Goal: Task Accomplishment & Management: Manage account settings

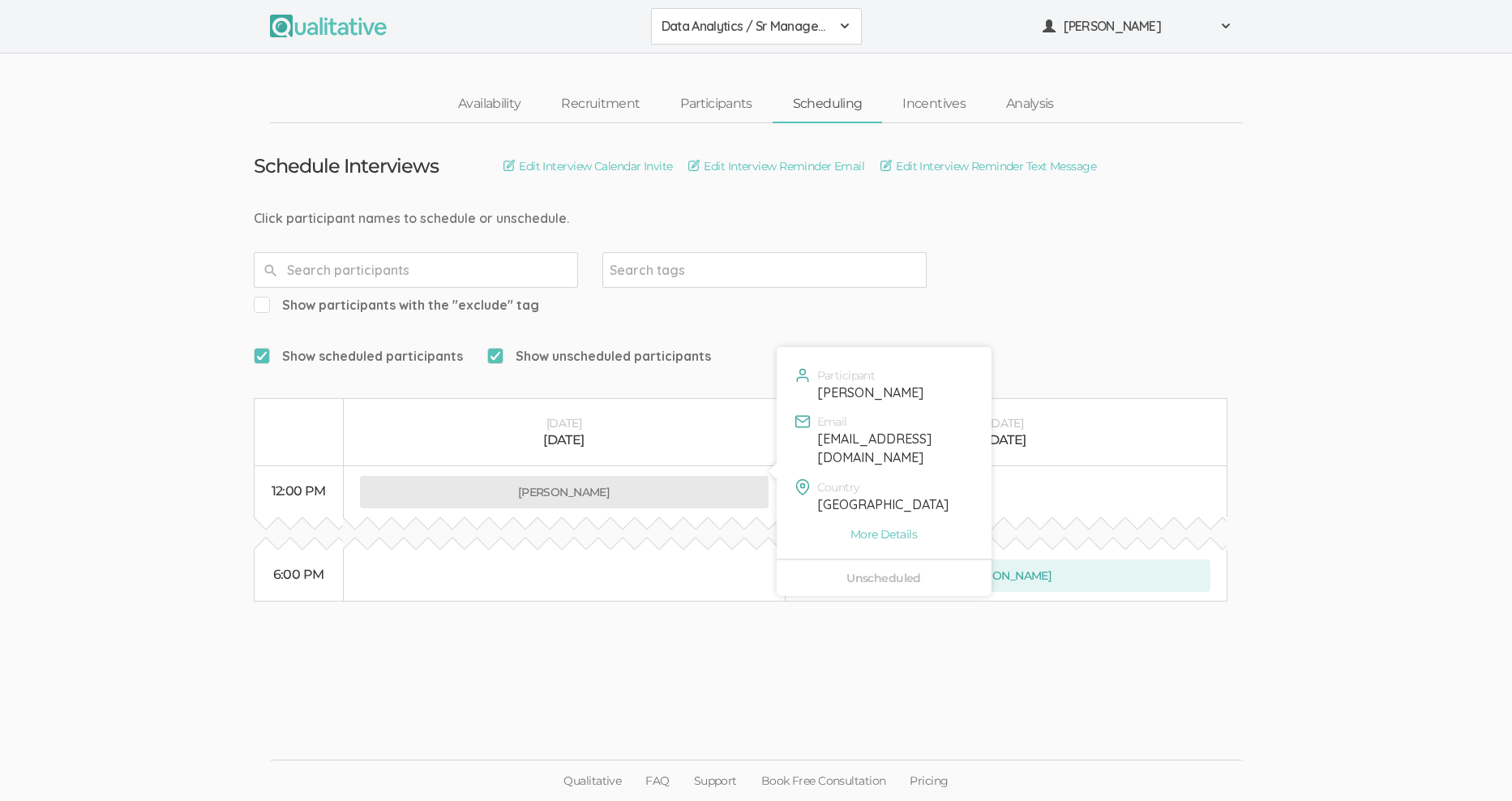
click at [562, 475] on button "[PERSON_NAME]" at bounding box center [563, 492] width 408 height 32
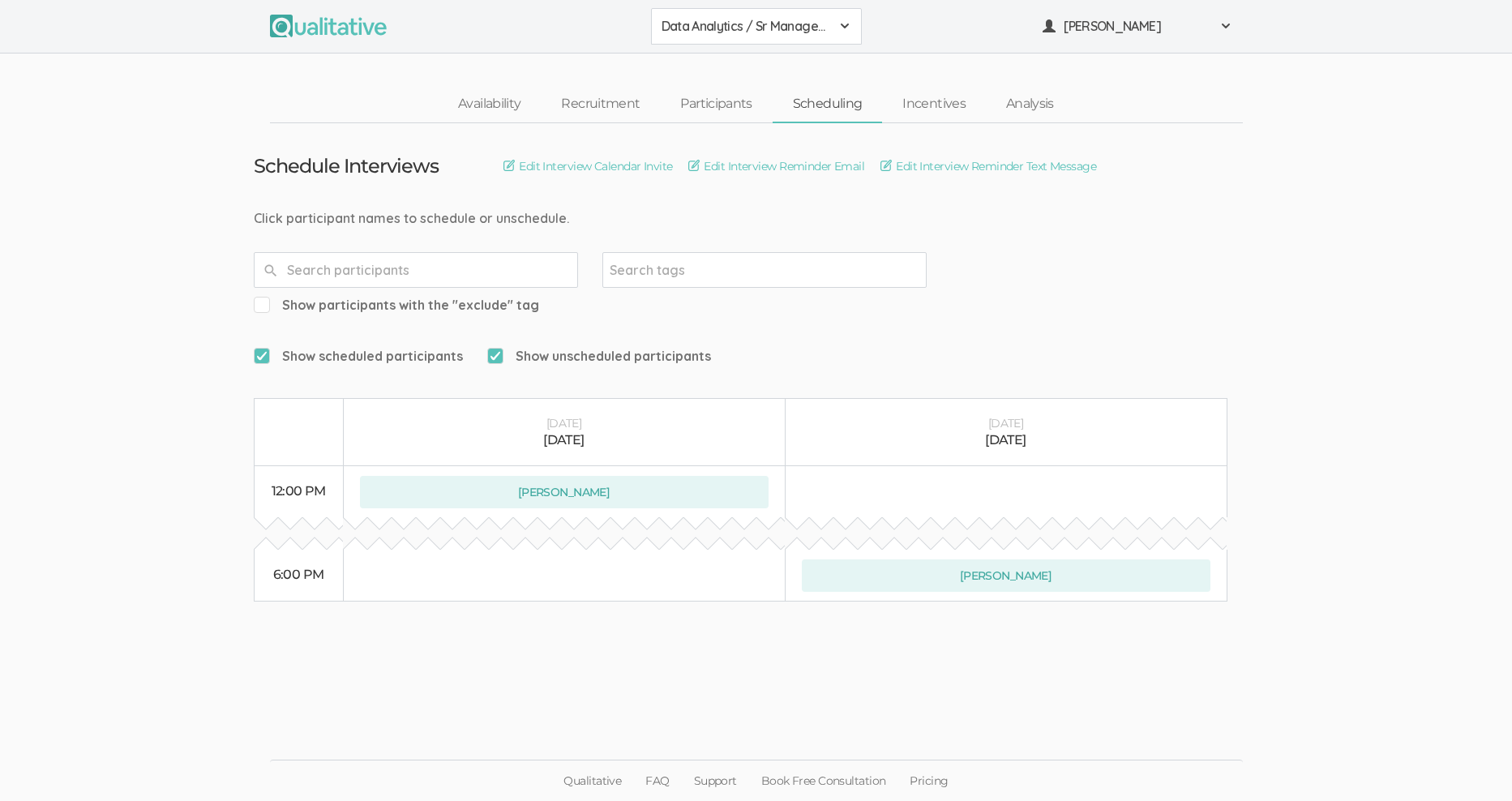
click at [833, 21] on div "Data Analytics / Sr Management" at bounding box center [756, 26] width 190 height 19
click at [805, 59] on span "Data Analytics / Accounting" at bounding box center [756, 62] width 190 height 19
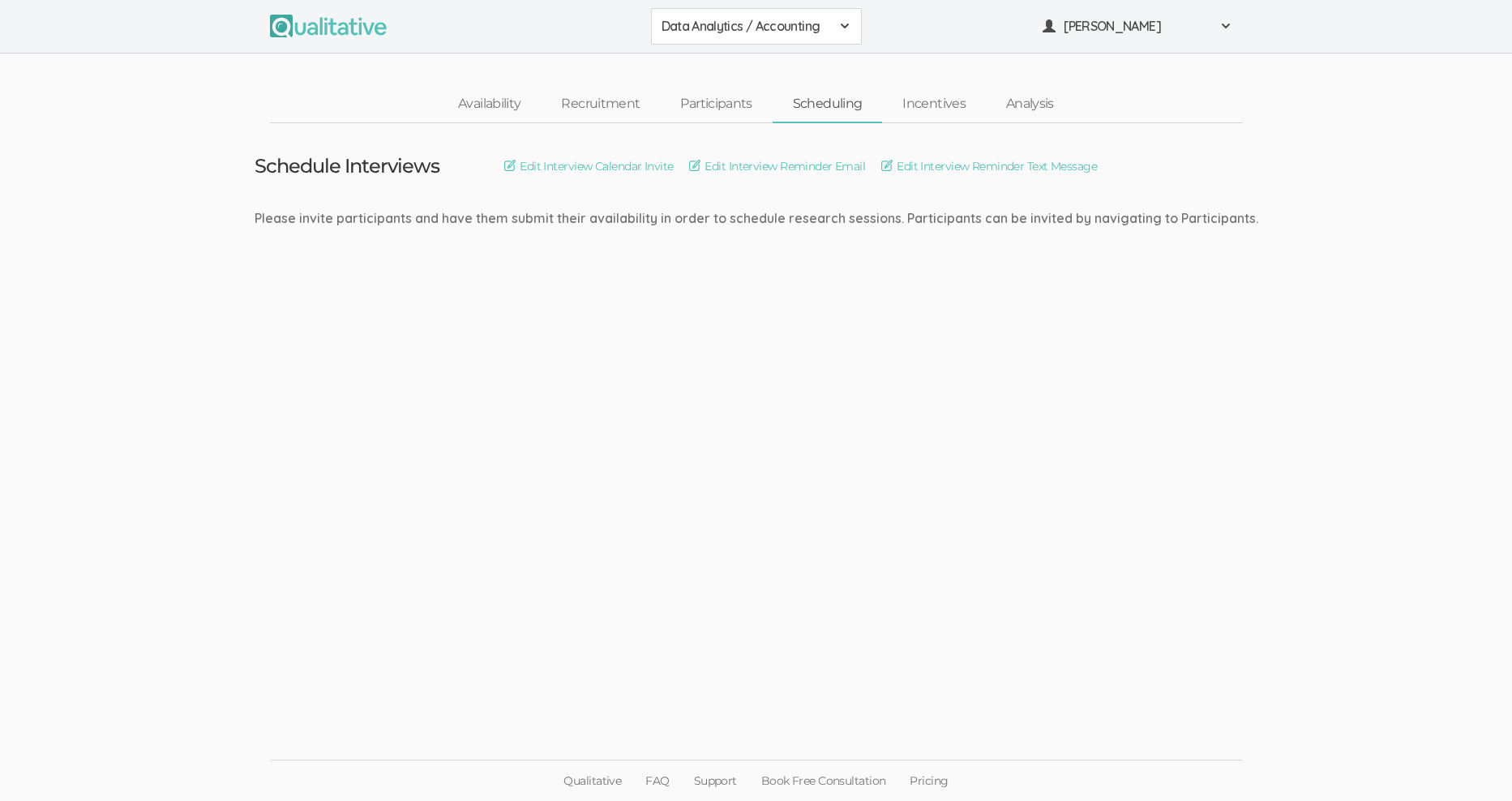
click at [836, 29] on div "Data Analytics / Accounting" at bounding box center [756, 26] width 190 height 19
click at [818, 89] on link "Data Analytics / Sr Management" at bounding box center [756, 101] width 209 height 38
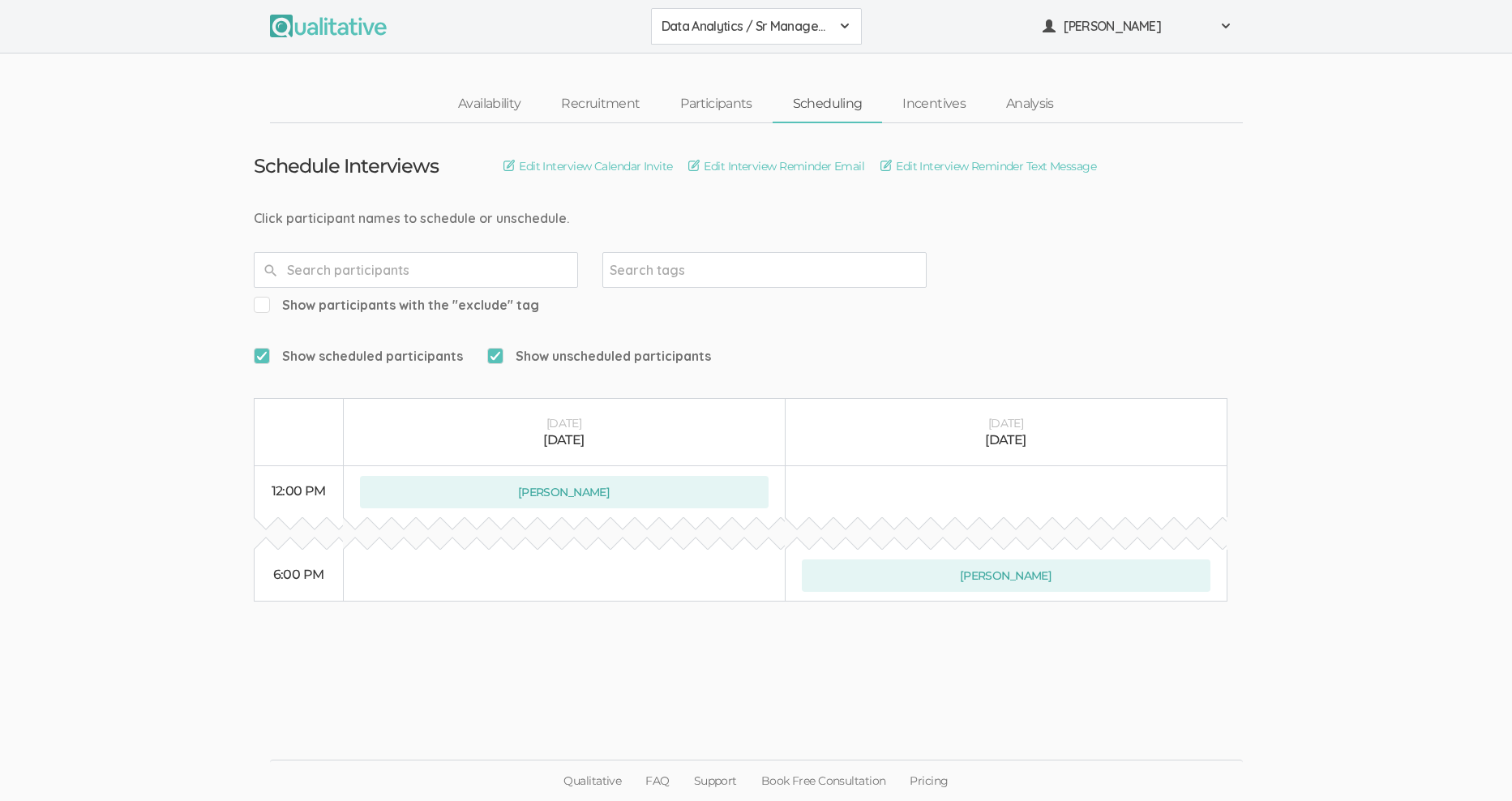
click at [835, 23] on div "Data Analytics / Sr Management" at bounding box center [756, 26] width 190 height 19
click at [826, 101] on span "Data Analytics / Non-accounting" at bounding box center [756, 101] width 190 height 19
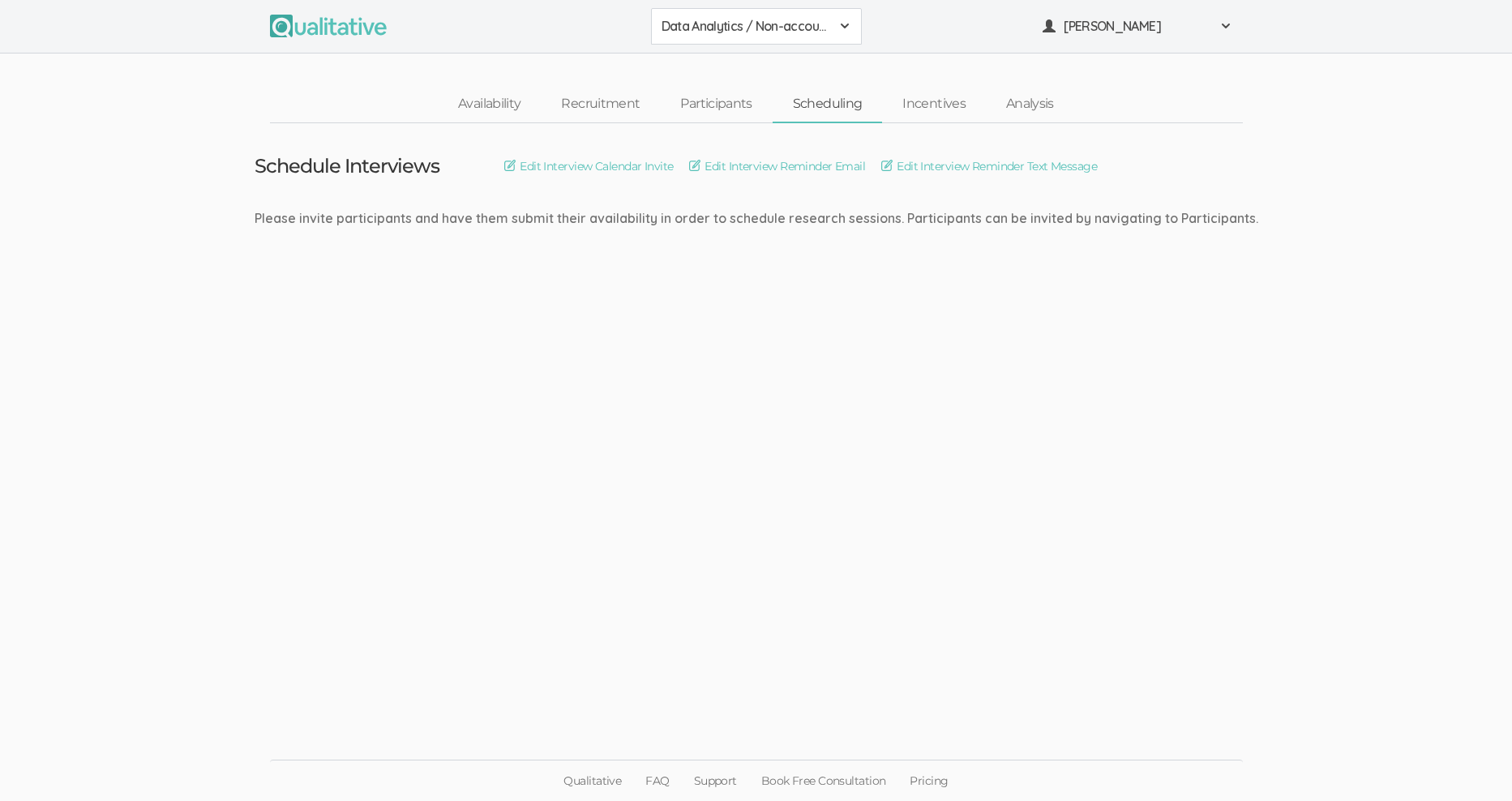
click at [840, 21] on span at bounding box center [844, 26] width 13 height 13
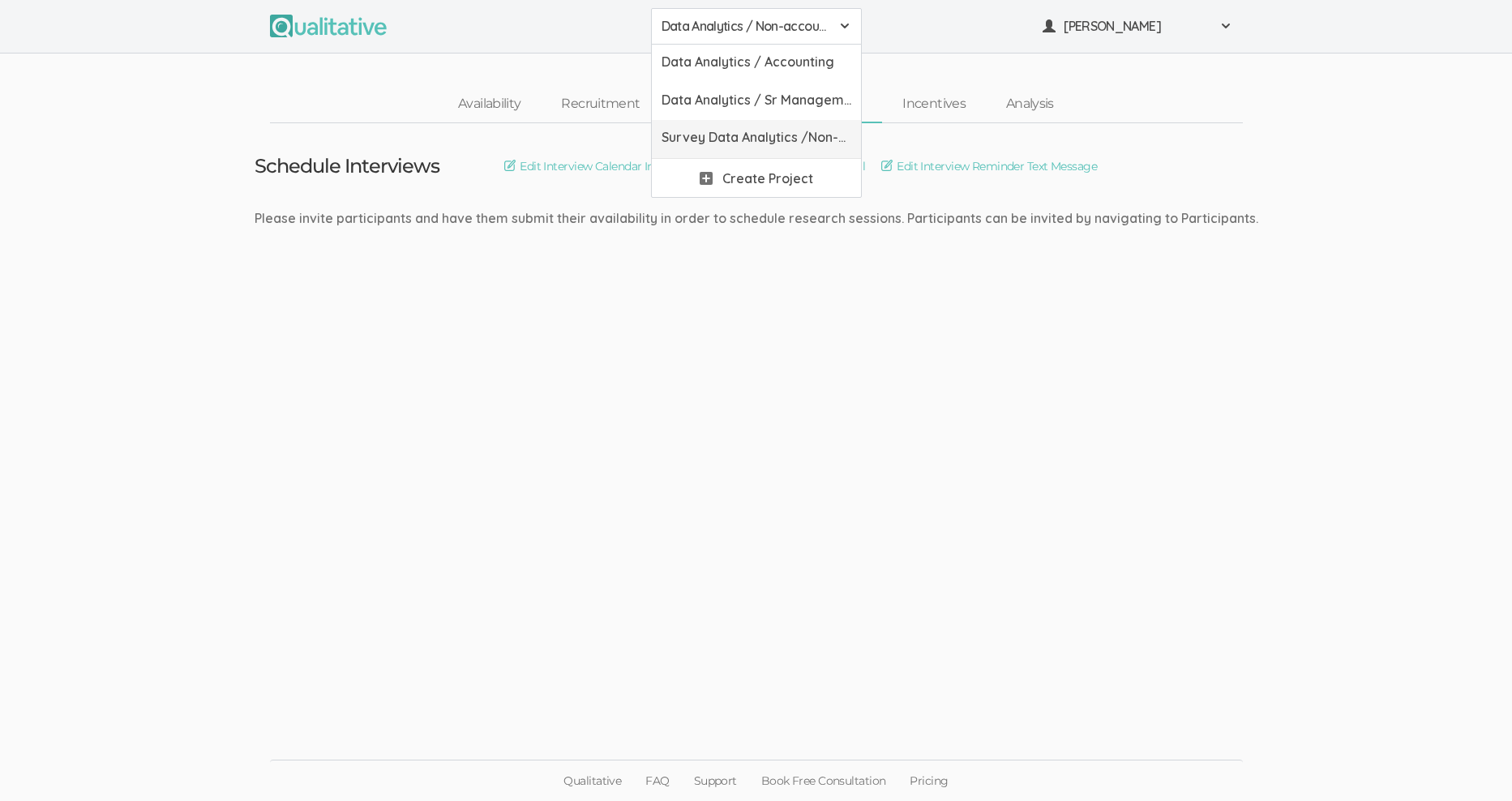
click at [808, 139] on span "Survey Data Analytics /Non-accounting" at bounding box center [756, 137] width 190 height 19
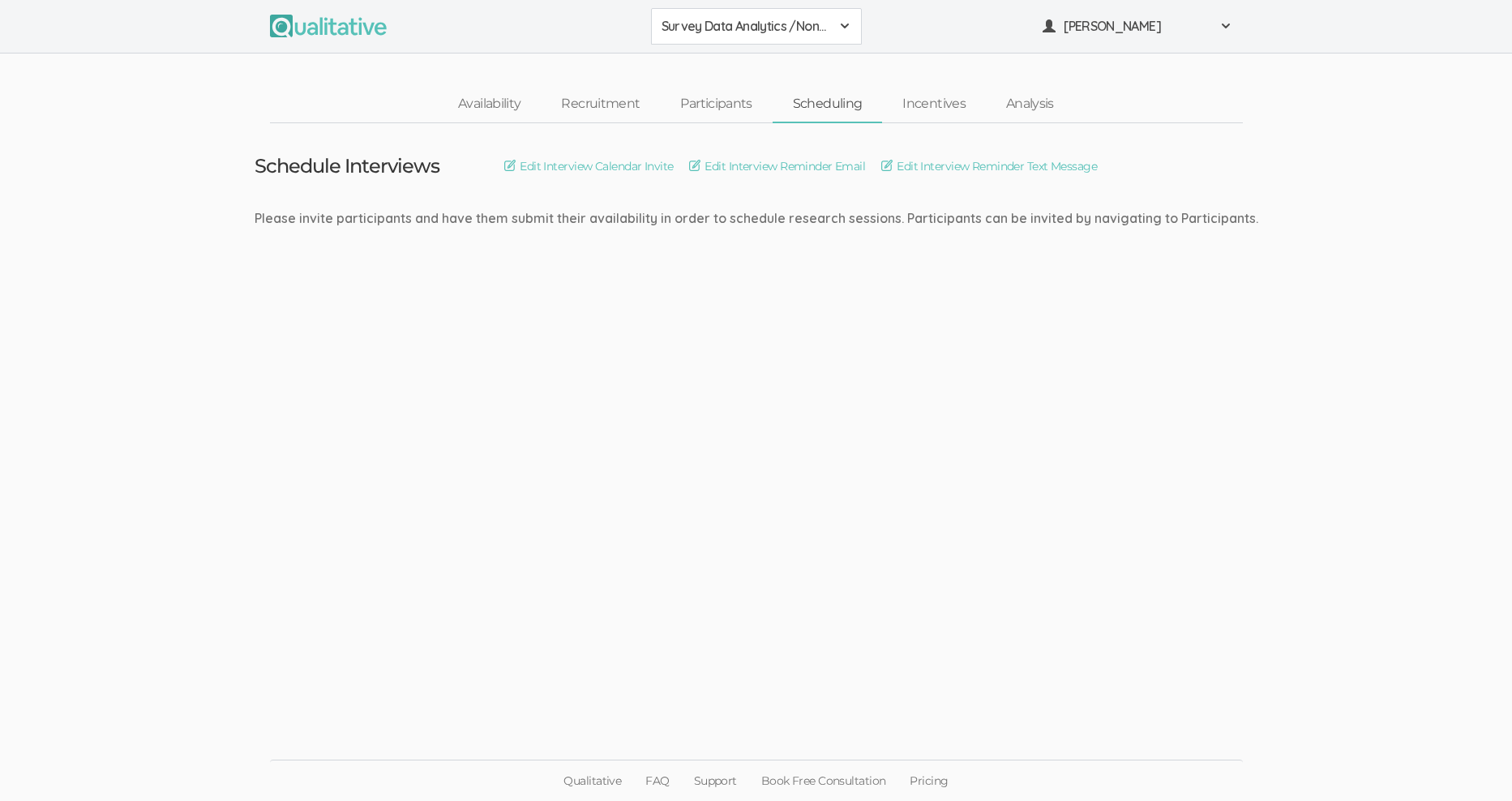
click at [843, 24] on span at bounding box center [844, 26] width 13 height 13
drag, startPoint x: 920, startPoint y: 342, endPoint x: 906, endPoint y: 282, distance: 61.6
click at [919, 336] on ui-view "Schedule Interviews Edit Interview Calendar Invite Edit Interview Reminder Emai…" at bounding box center [756, 400] width 1512 height 555
click at [743, 101] on link "Participants" at bounding box center [715, 104] width 112 height 35
click at [813, 26] on span "Survey Data Analytics /Non-accounting" at bounding box center [746, 26] width 169 height 19
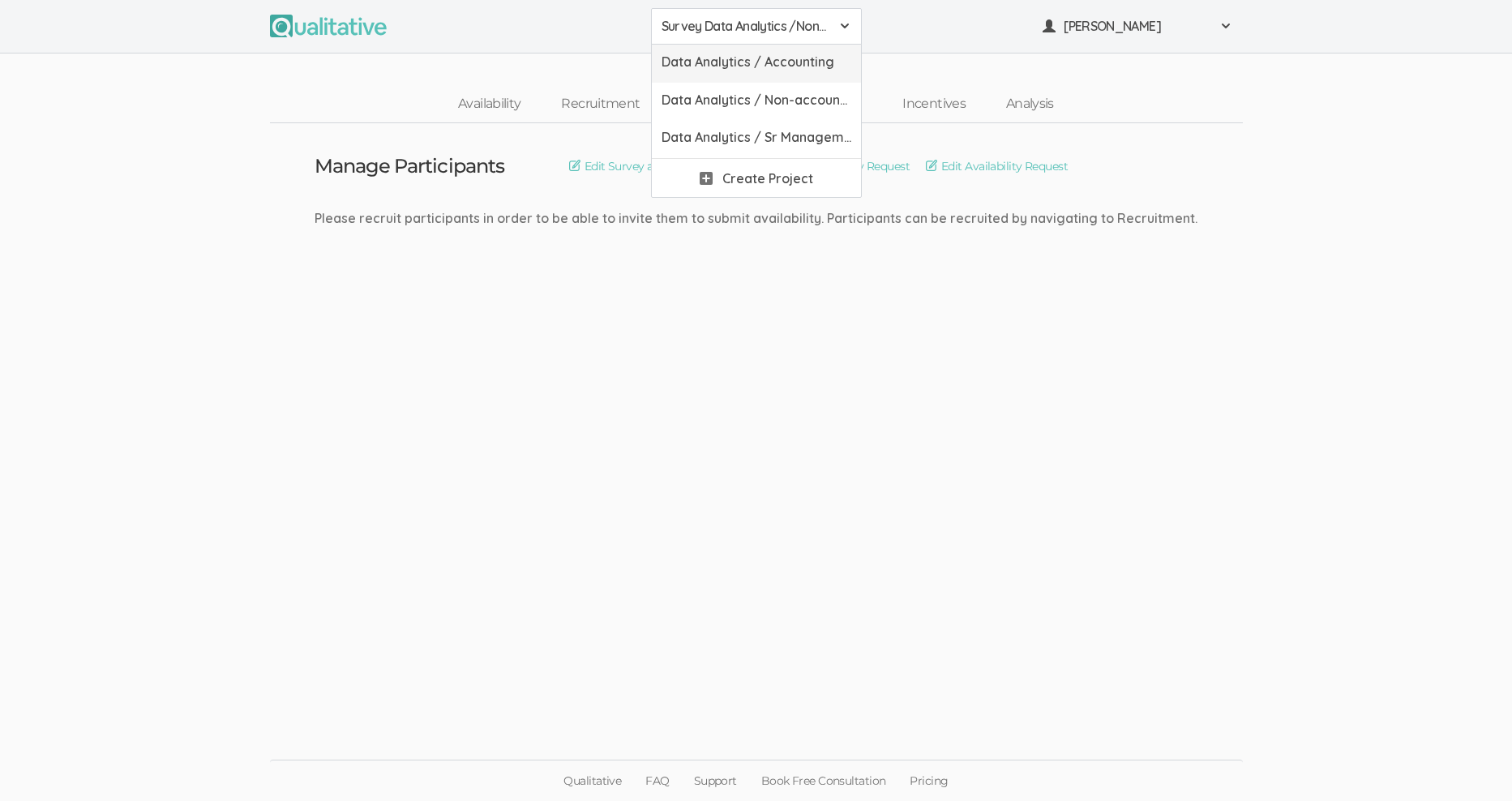
click at [772, 64] on span "Data Analytics / Accounting" at bounding box center [756, 62] width 190 height 19
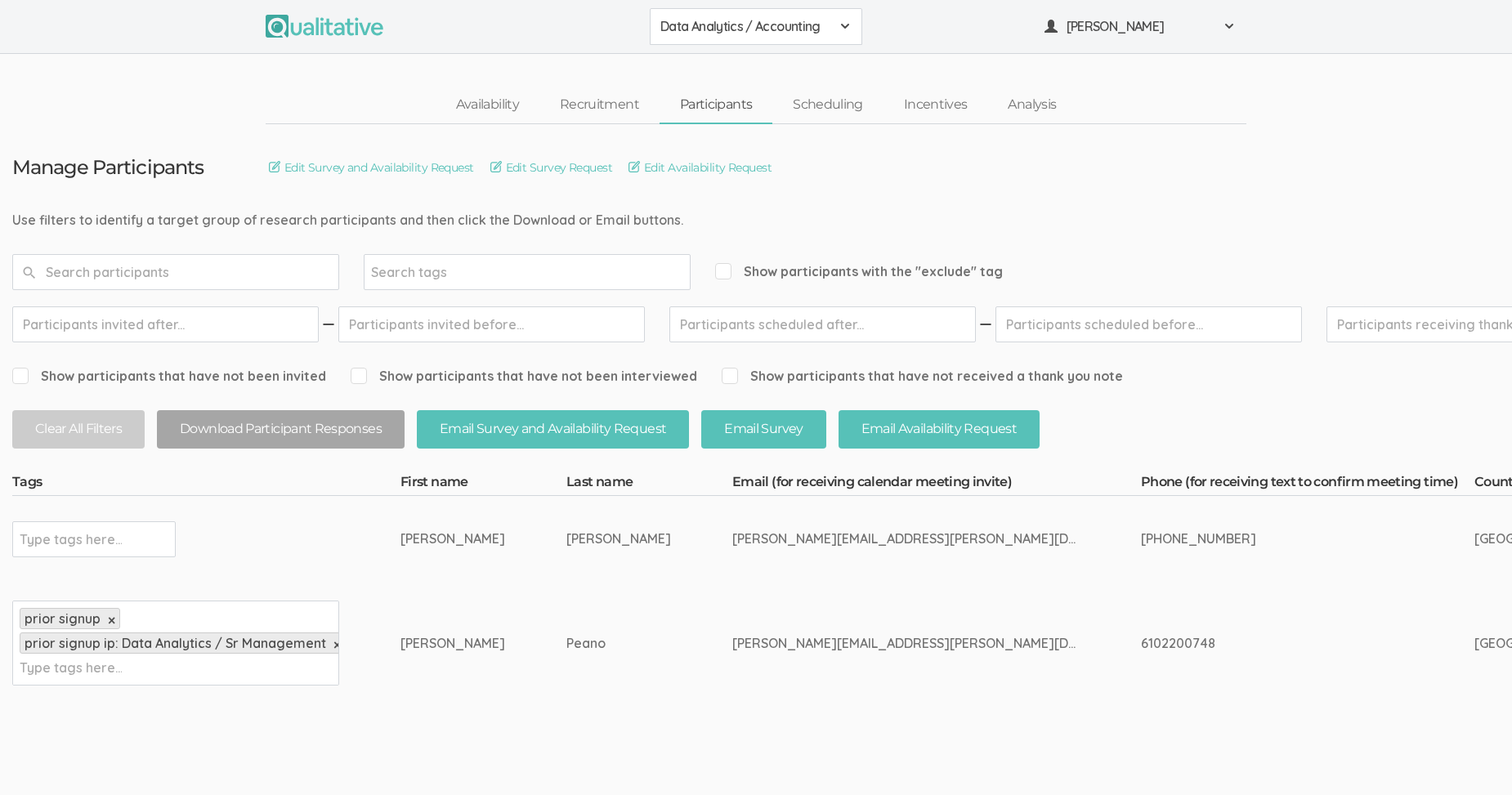
click at [811, 18] on span "Data Analytics / Accounting" at bounding box center [745, 27] width 170 height 19
click at [811, 95] on span "Data Analytics / Sr Management" at bounding box center [756, 101] width 192 height 19
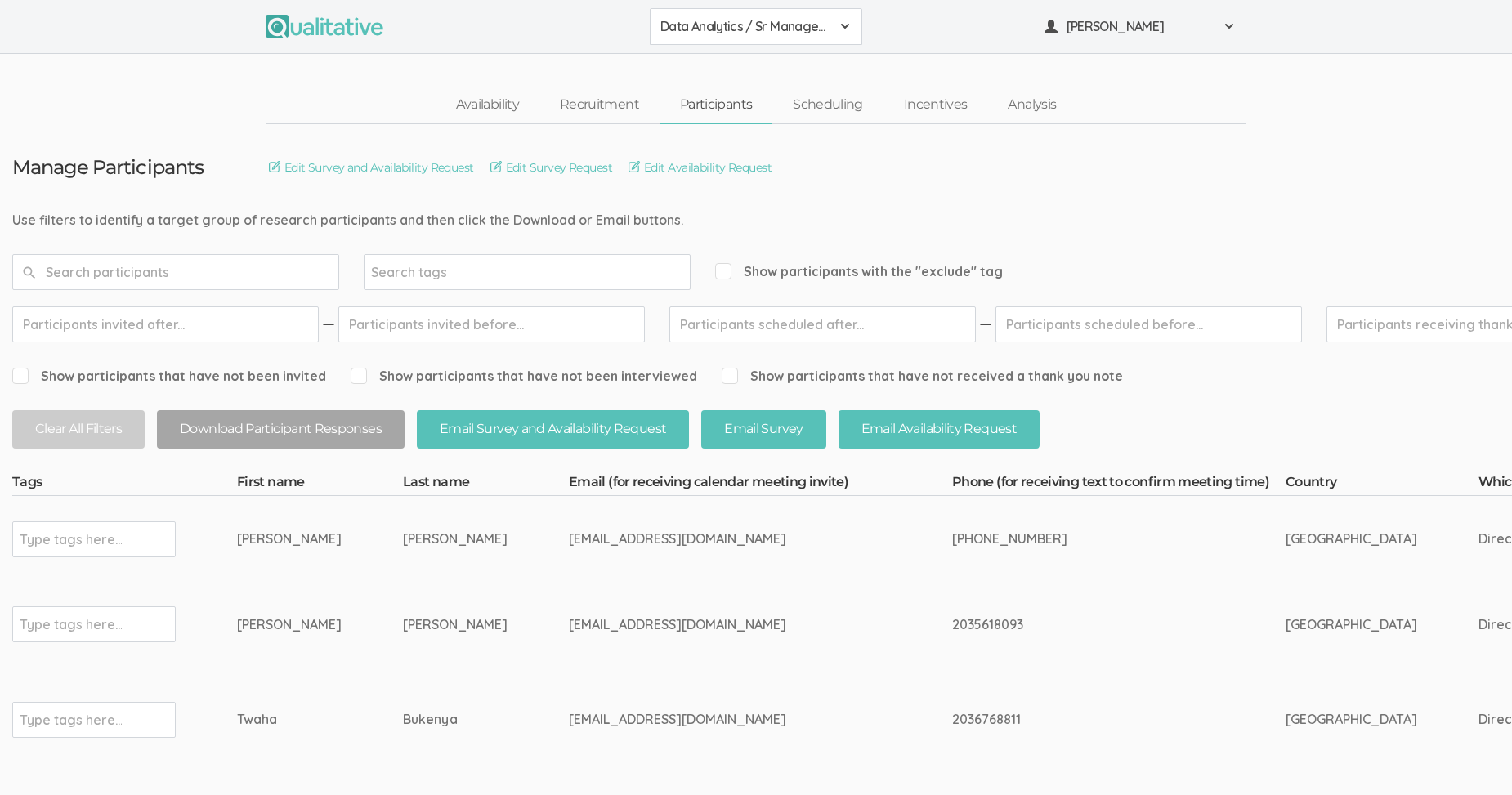
click at [831, 21] on div "Data Analytics / Sr Management" at bounding box center [756, 27] width 192 height 19
click at [805, 107] on span "Data Analytics / Non-accounting" at bounding box center [756, 101] width 192 height 19
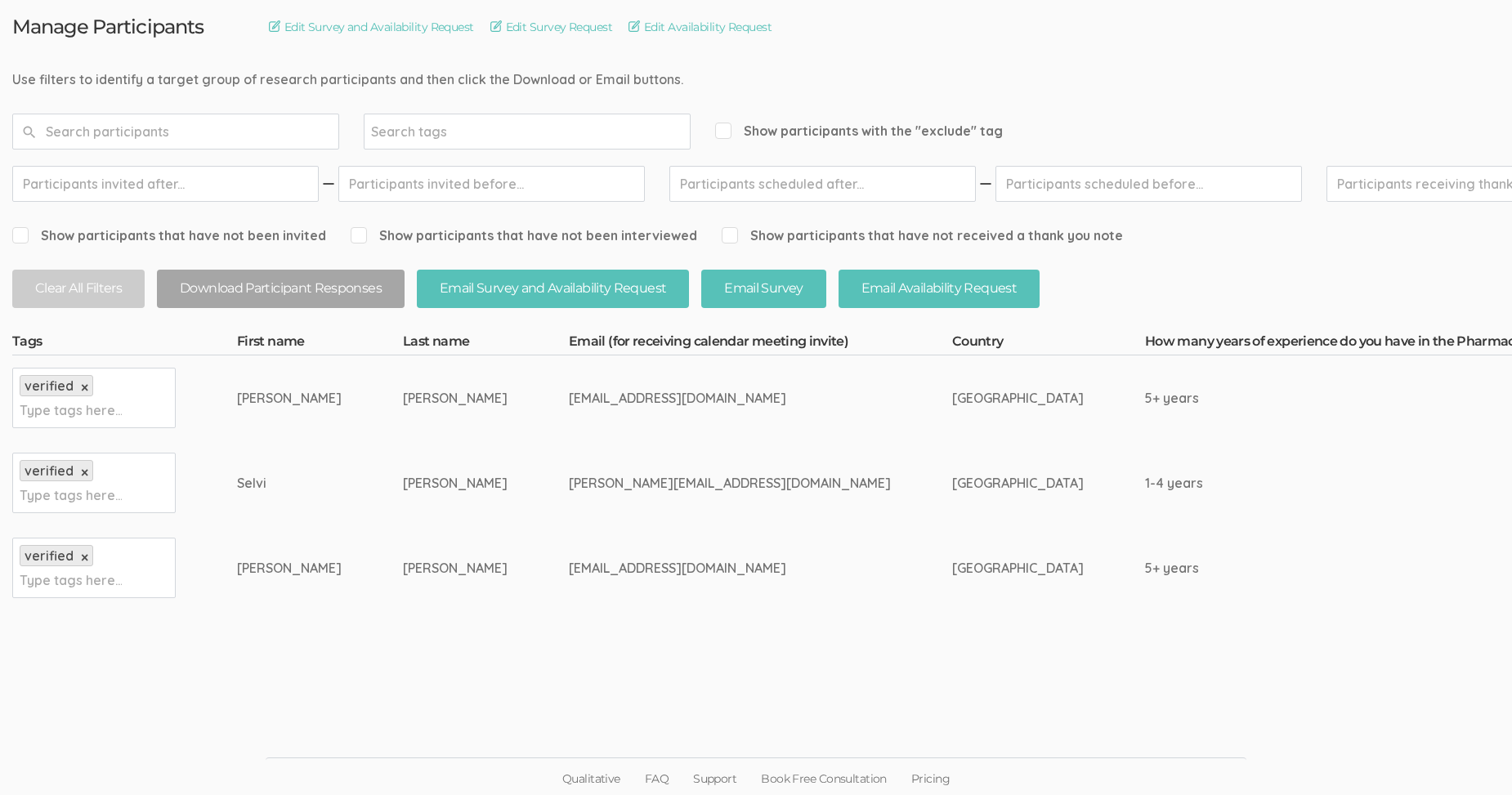
scroll to position [144, 0]
